Goal: Task Accomplishment & Management: Complete application form

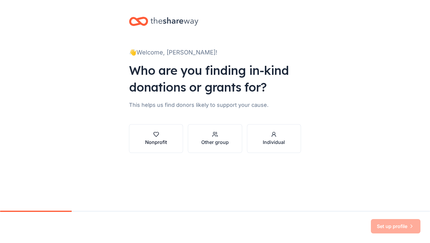
click at [157, 140] on div "Nonprofit" at bounding box center [156, 141] width 22 height 7
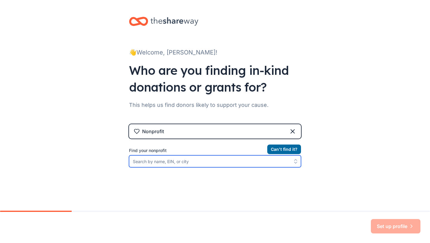
click at [165, 162] on input "Find your nonprofit" at bounding box center [215, 161] width 172 height 12
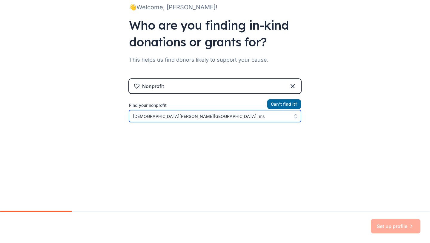
click at [180, 117] on input "[DEMOGRAPHIC_DATA][PERSON_NAME][GEOGRAPHIC_DATA], ms" at bounding box center [215, 116] width 172 height 12
click at [200, 116] on input "New Hope, [PERSON_NAME][GEOGRAPHIC_DATA], ms" at bounding box center [215, 116] width 172 height 12
type input "New Hope\"
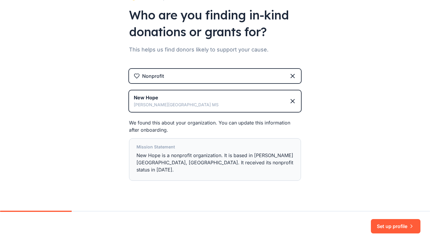
scroll to position [57, 0]
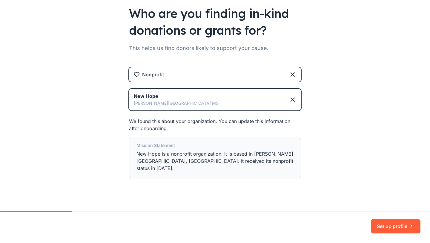
click at [238, 104] on div "[GEOGRAPHIC_DATA][PERSON_NAME] [GEOGRAPHIC_DATA]" at bounding box center [215, 100] width 172 height 22
click at [292, 99] on icon at bounding box center [293, 100] width 4 height 4
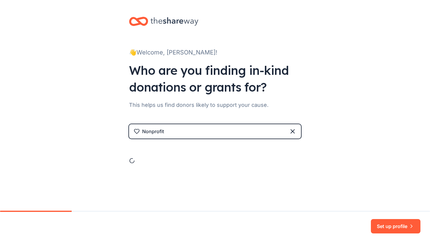
scroll to position [0, 0]
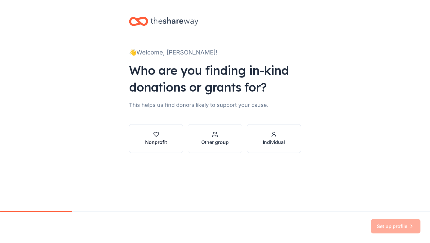
click at [161, 139] on div "Nonprofit" at bounding box center [156, 141] width 22 height 7
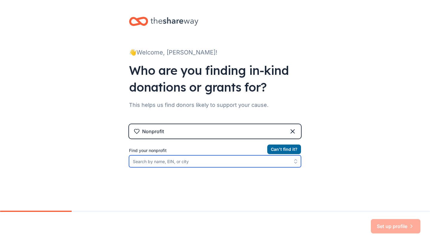
click at [169, 164] on input "Find your nonprofit" at bounding box center [215, 161] width 172 height 12
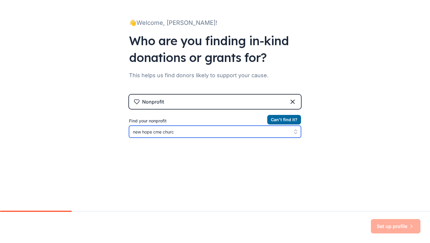
type input "new hope cme [DEMOGRAPHIC_DATA]"
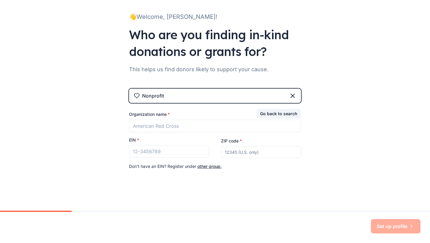
scroll to position [36, 0]
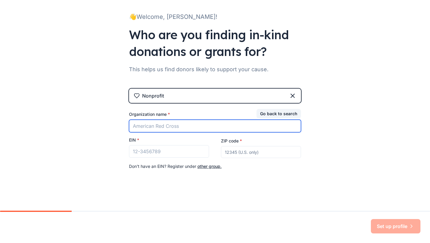
click at [278, 126] on input "Organization name *" at bounding box center [215, 126] width 172 height 13
type input "New Hope CME Curch"
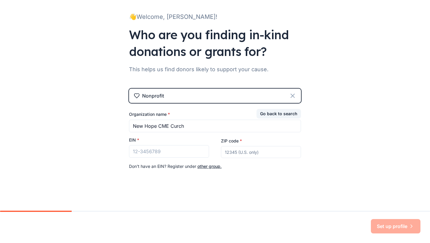
click at [290, 94] on icon at bounding box center [292, 95] width 7 height 7
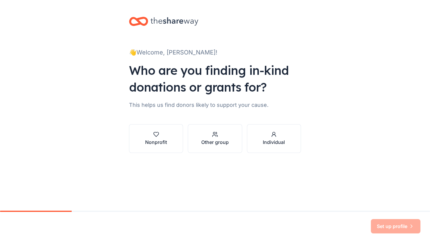
scroll to position [0, 0]
click at [157, 134] on icon "button" at bounding box center [156, 134] width 6 height 6
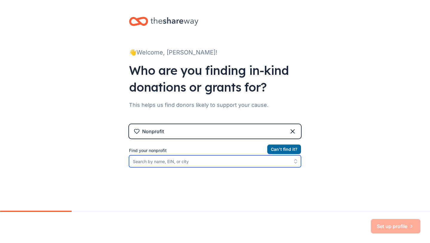
click at [174, 161] on input "Find your nonprofit" at bounding box center [215, 161] width 172 height 12
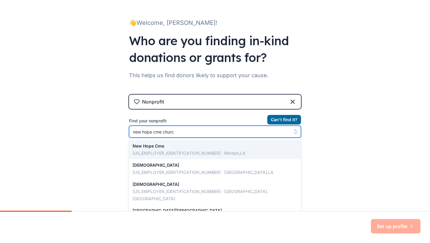
type input "new hope cme [DEMOGRAPHIC_DATA]"
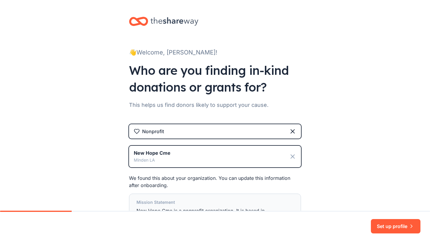
click at [292, 158] on icon at bounding box center [292, 156] width 7 height 7
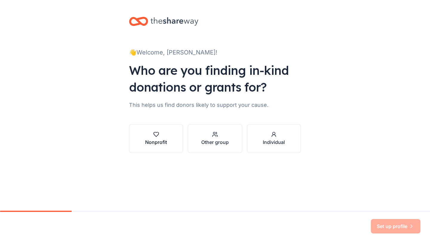
click at [159, 145] on button "Nonprofit" at bounding box center [156, 138] width 54 height 29
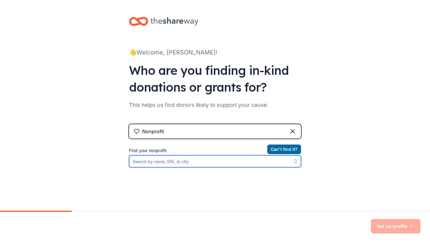
click at [160, 163] on input "Find your nonprofit" at bounding box center [215, 161] width 172 height 12
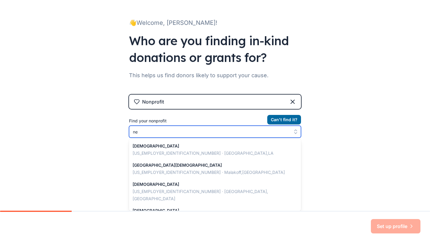
scroll to position [192, 0]
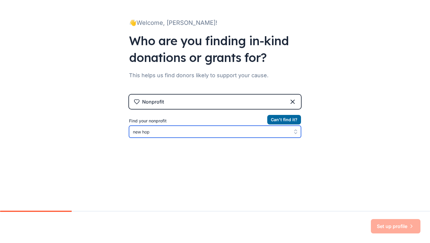
type input "new hope"
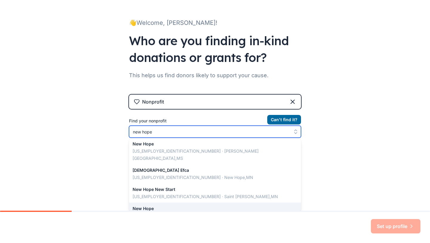
scroll to position [316, 0]
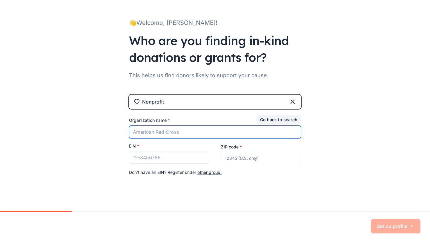
click at [214, 133] on input "Organization name *" at bounding box center [215, 131] width 172 height 13
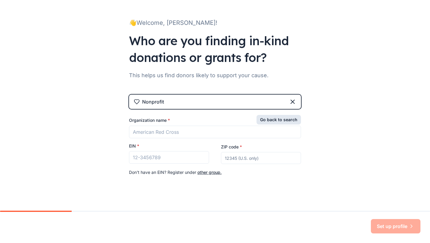
click at [275, 119] on button "Go back to search" at bounding box center [279, 120] width 45 height 10
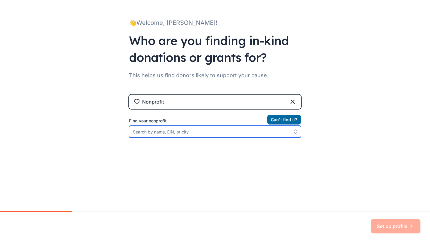
click at [238, 136] on input "Find your nonprofit" at bounding box center [215, 131] width 172 height 12
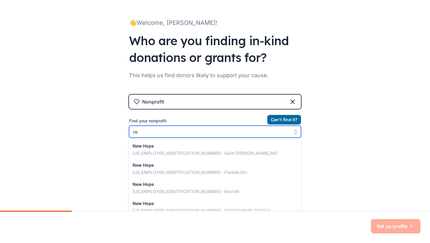
scroll to position [422, 0]
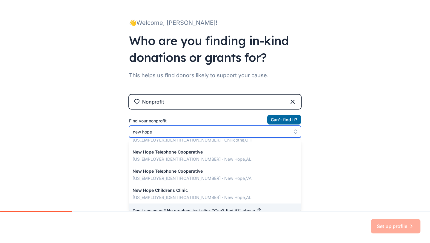
type input "new hope"
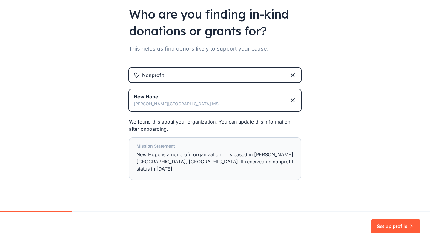
scroll to position [59, 0]
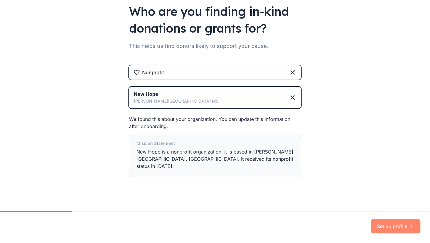
click at [393, 231] on button "Set up profile" at bounding box center [396, 226] width 50 height 14
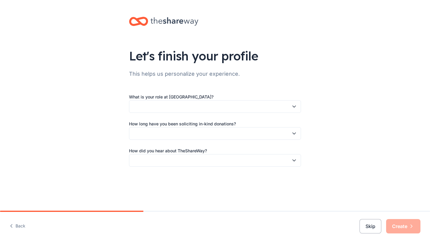
click at [291, 108] on button "button" at bounding box center [215, 106] width 172 height 13
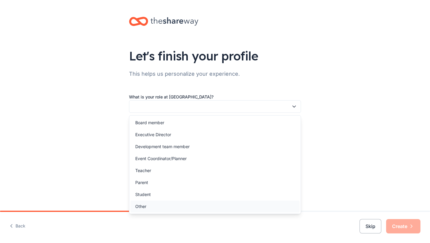
click at [274, 207] on div "Other" at bounding box center [215, 206] width 169 height 12
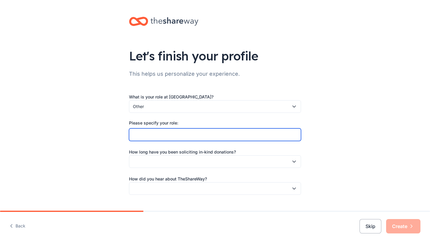
click at [286, 133] on input "Please specify your role:" at bounding box center [215, 134] width 172 height 13
type input "[DEMOGRAPHIC_DATA]"
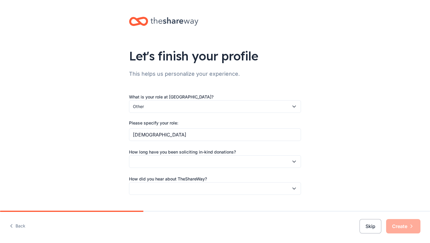
click at [296, 163] on icon "button" at bounding box center [294, 161] width 6 height 6
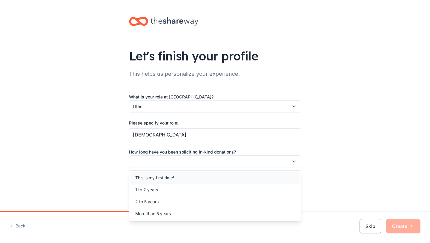
click at [291, 180] on div "This is my first time!" at bounding box center [215, 177] width 169 height 12
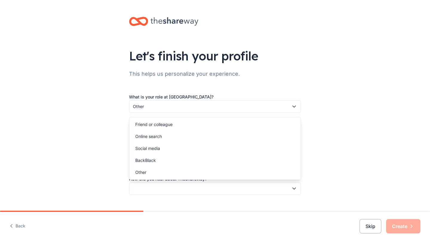
click at [292, 186] on icon "button" at bounding box center [294, 188] width 6 height 6
click at [287, 148] on div "Social media" at bounding box center [215, 148] width 169 height 12
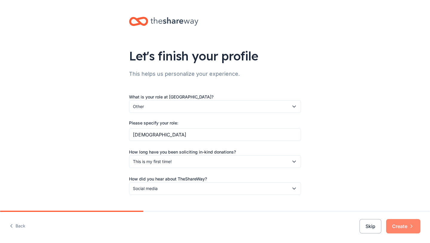
click at [406, 229] on button "Create" at bounding box center [403, 226] width 34 height 14
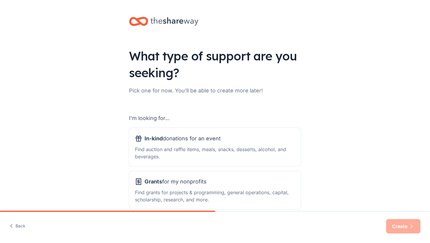
scroll to position [31, 0]
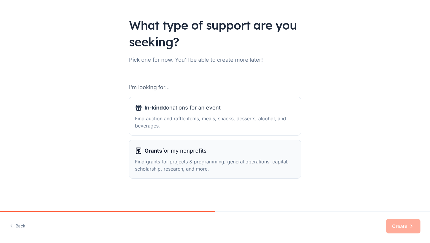
click at [288, 154] on div "Grants for my nonprofits" at bounding box center [215, 151] width 160 height 10
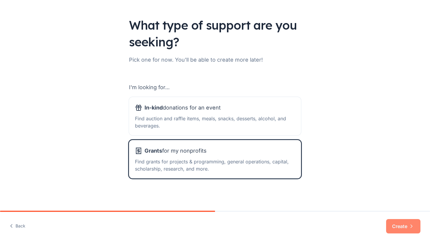
click at [400, 225] on button "Create" at bounding box center [403, 226] width 34 height 14
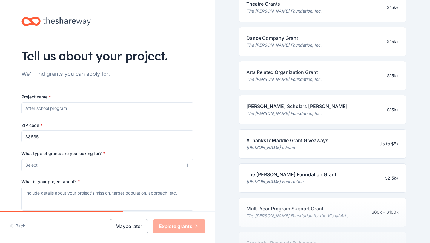
scroll to position [166, 0]
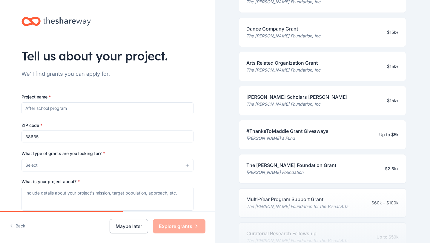
click at [162, 108] on input "Project name *" at bounding box center [108, 108] width 172 height 12
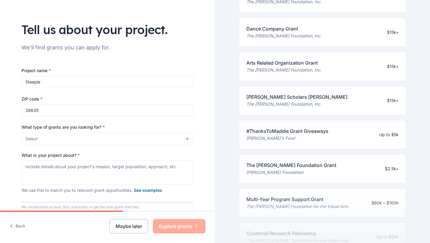
scroll to position [33, 0]
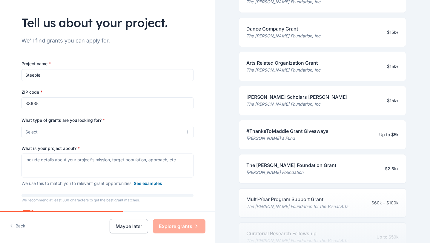
type input "Steeple"
click at [169, 134] on button "Select" at bounding box center [108, 131] width 172 height 13
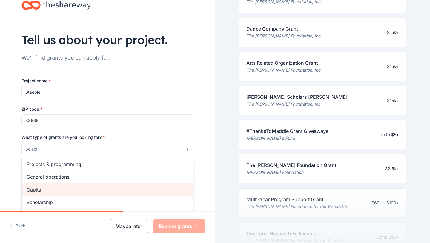
scroll to position [17, 0]
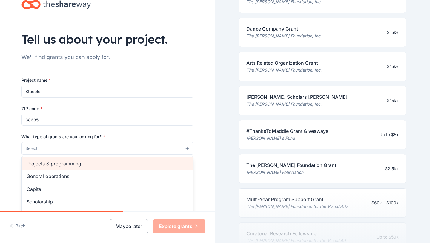
click at [165, 168] on div "Projects & programming" at bounding box center [107, 163] width 171 height 13
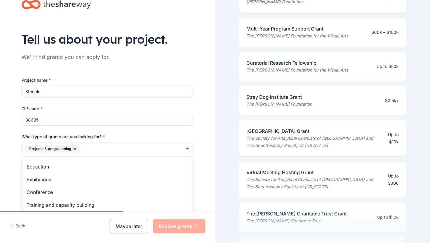
scroll to position [58, 0]
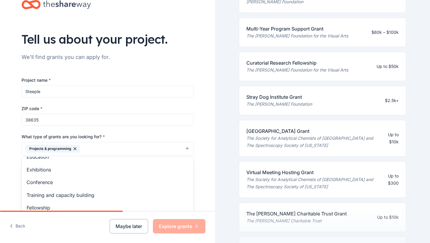
click at [204, 126] on div "Tell us about your project. We'll find grants you can apply for. Project name *…" at bounding box center [107, 126] width 215 height 286
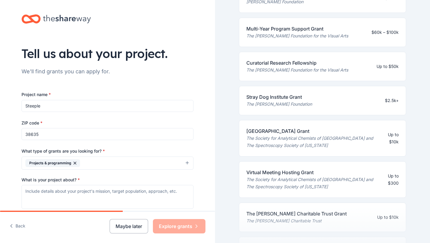
scroll to position [0, 0]
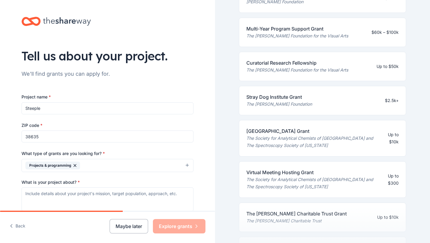
click at [190, 106] on input "Steeple" at bounding box center [108, 108] width 172 height 12
click at [316, 31] on div "Multi-Year Program Support Grant" at bounding box center [297, 28] width 102 height 7
click at [310, 36] on div "The [PERSON_NAME] Foundation for the Visual Arts" at bounding box center [297, 35] width 102 height 7
click at [140, 226] on button "Maybe later" at bounding box center [129, 226] width 39 height 14
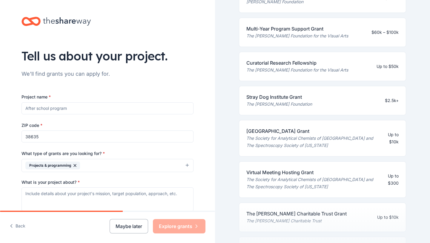
scroll to position [76, 0]
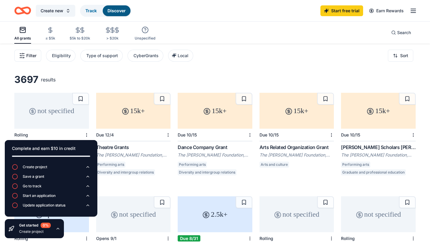
click at [34, 53] on span "Filter" at bounding box center [31, 55] width 10 height 7
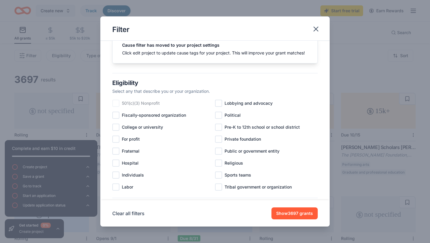
scroll to position [31, 0]
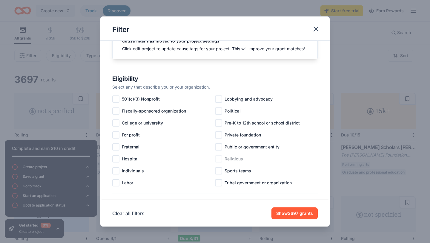
click at [219, 160] on div at bounding box center [218, 158] width 7 height 7
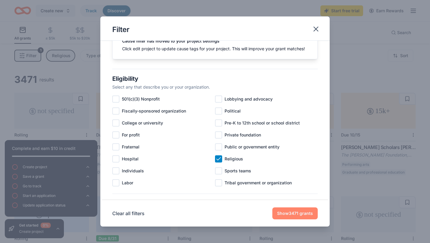
click at [287, 213] on button "Show 3471 grants" at bounding box center [294, 213] width 45 height 12
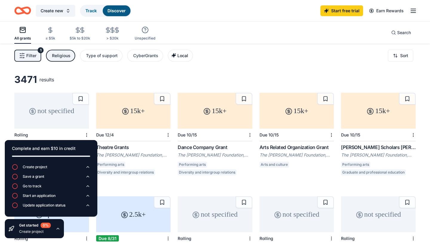
click at [182, 56] on span "Local" at bounding box center [182, 55] width 11 height 5
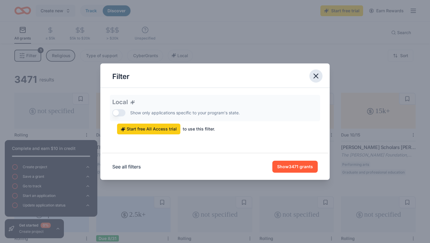
click at [314, 76] on icon "button" at bounding box center [316, 76] width 8 height 8
